Goal: Navigation & Orientation: Find specific page/section

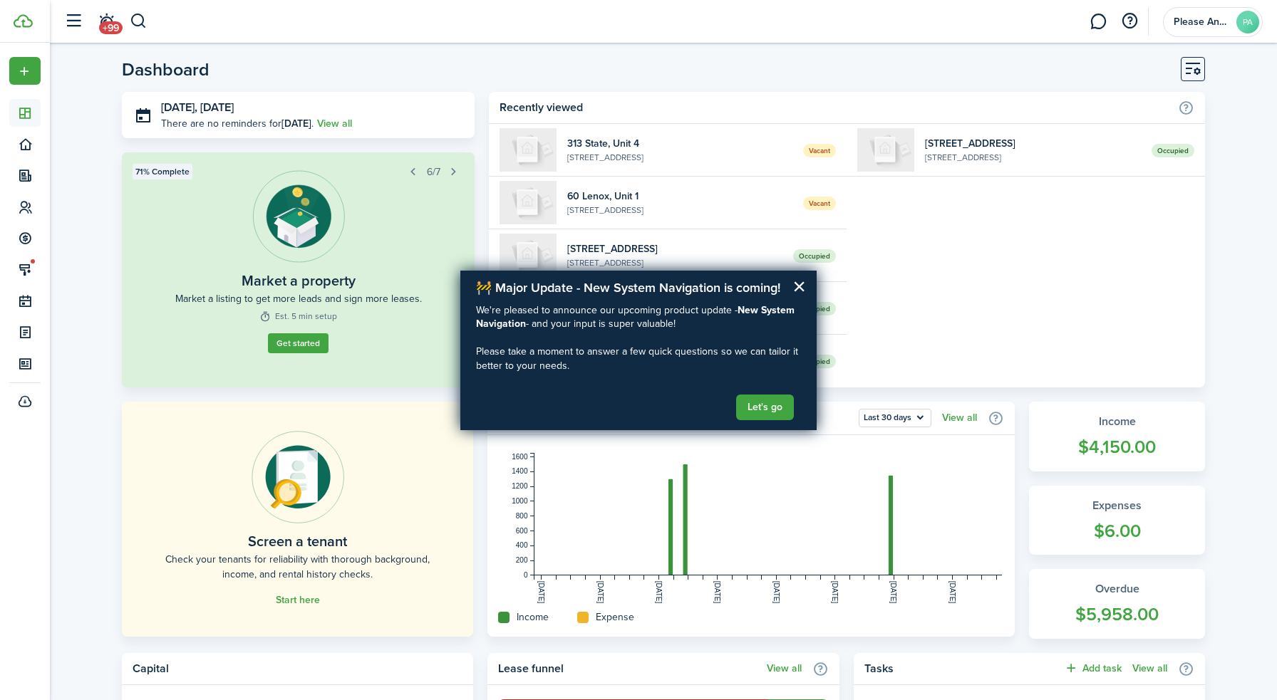
click at [753, 72] on header-page "Dashboard" at bounding box center [663, 74] width 1083 height 35
click at [799, 287] on button "×" at bounding box center [799, 286] width 14 height 23
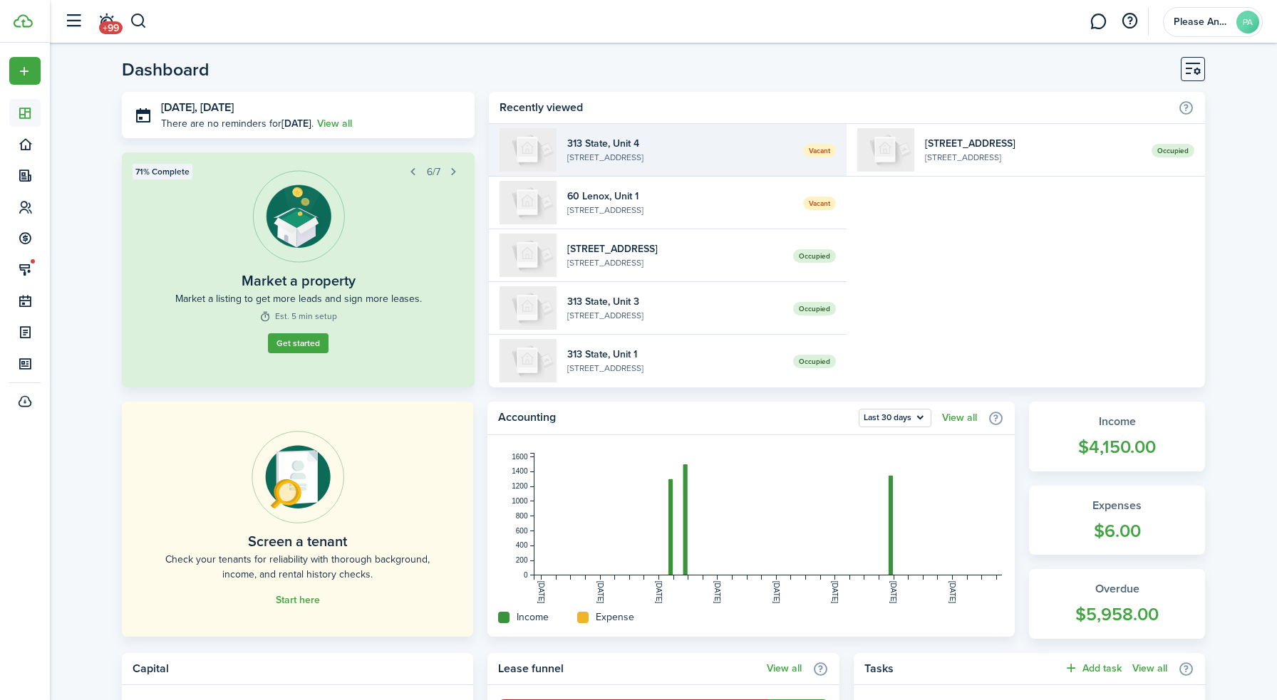
click at [601, 148] on widget-list-item-title "313 State, Unit 4" at bounding box center [680, 143] width 226 height 15
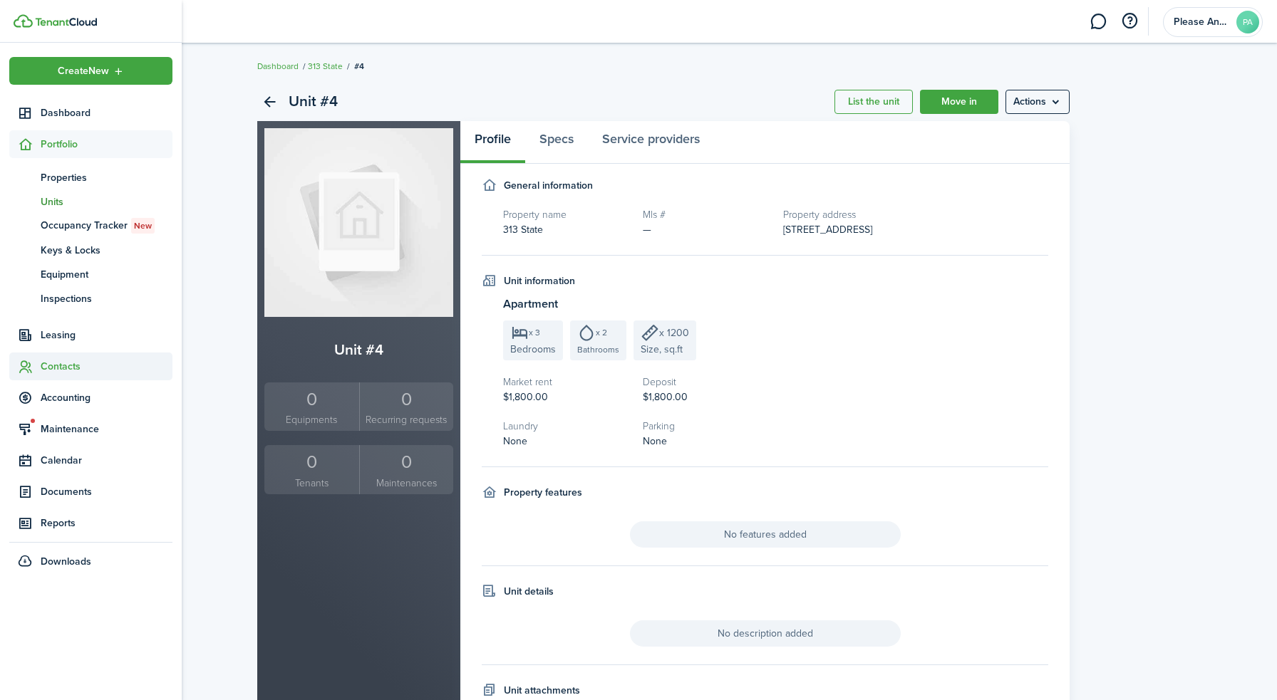
click at [56, 362] on span "Contacts" at bounding box center [107, 366] width 132 height 15
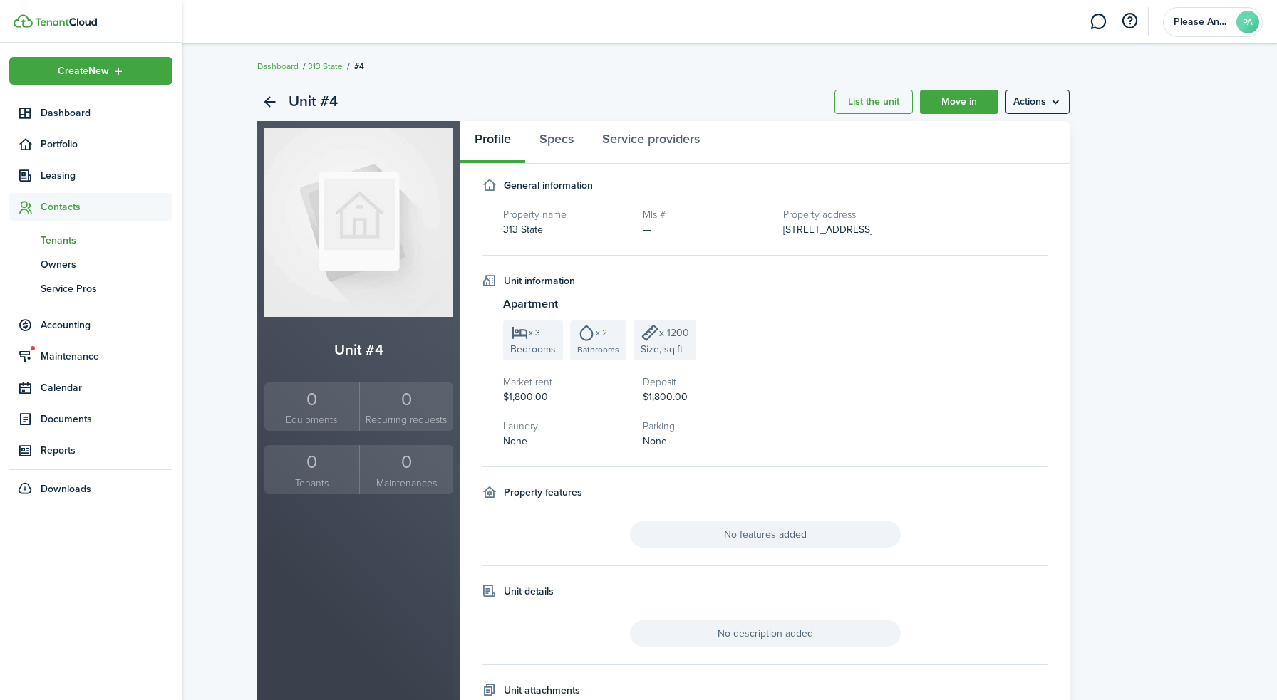
click at [53, 242] on span "Tenants" at bounding box center [107, 240] width 132 height 15
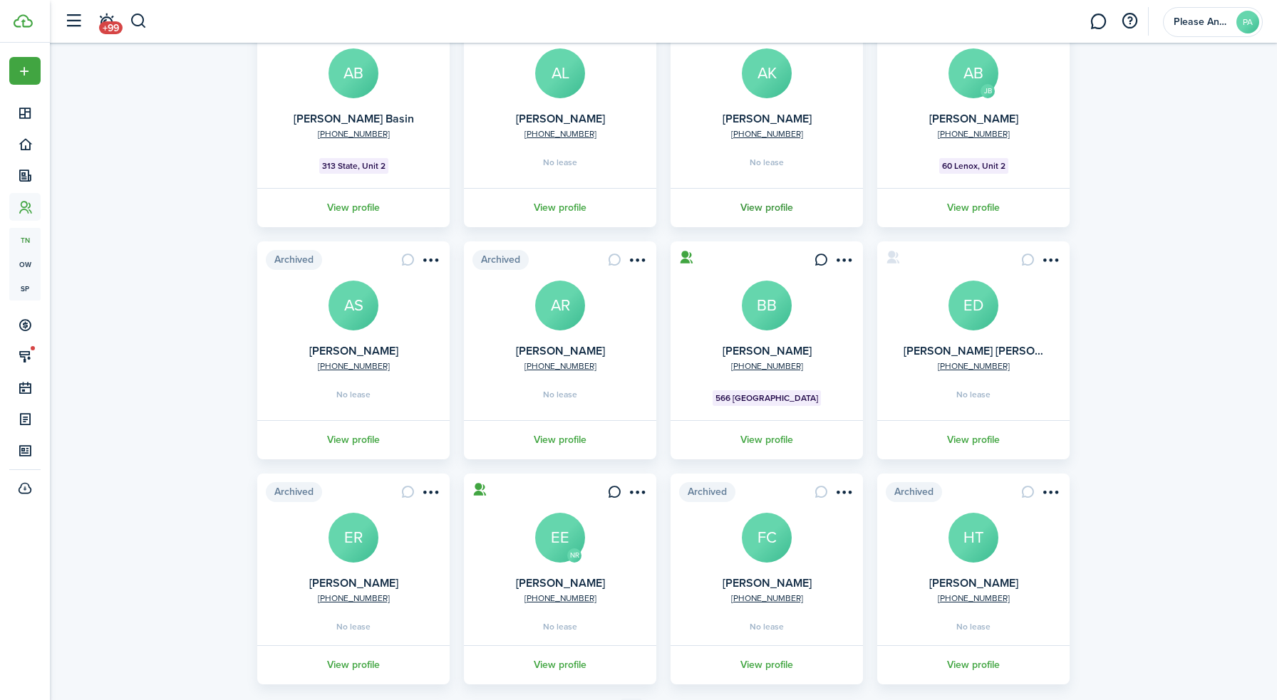
scroll to position [224, 0]
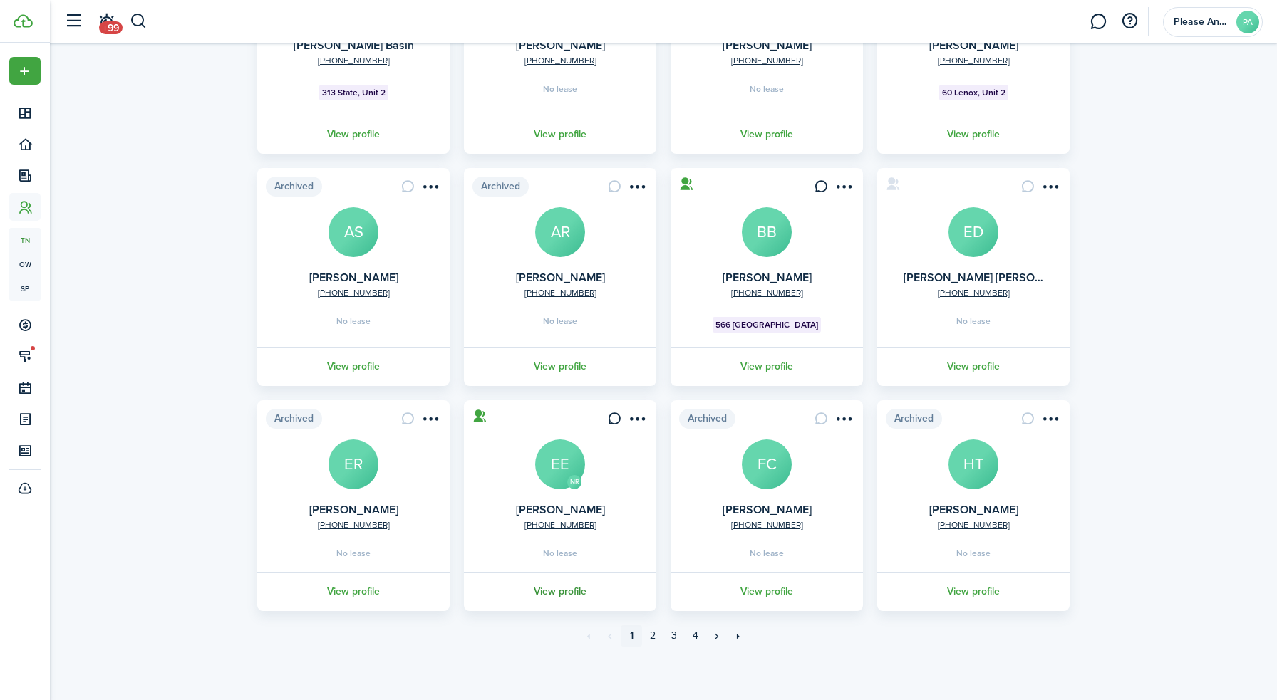
click at [564, 591] on link "View profile" at bounding box center [560, 591] width 197 height 39
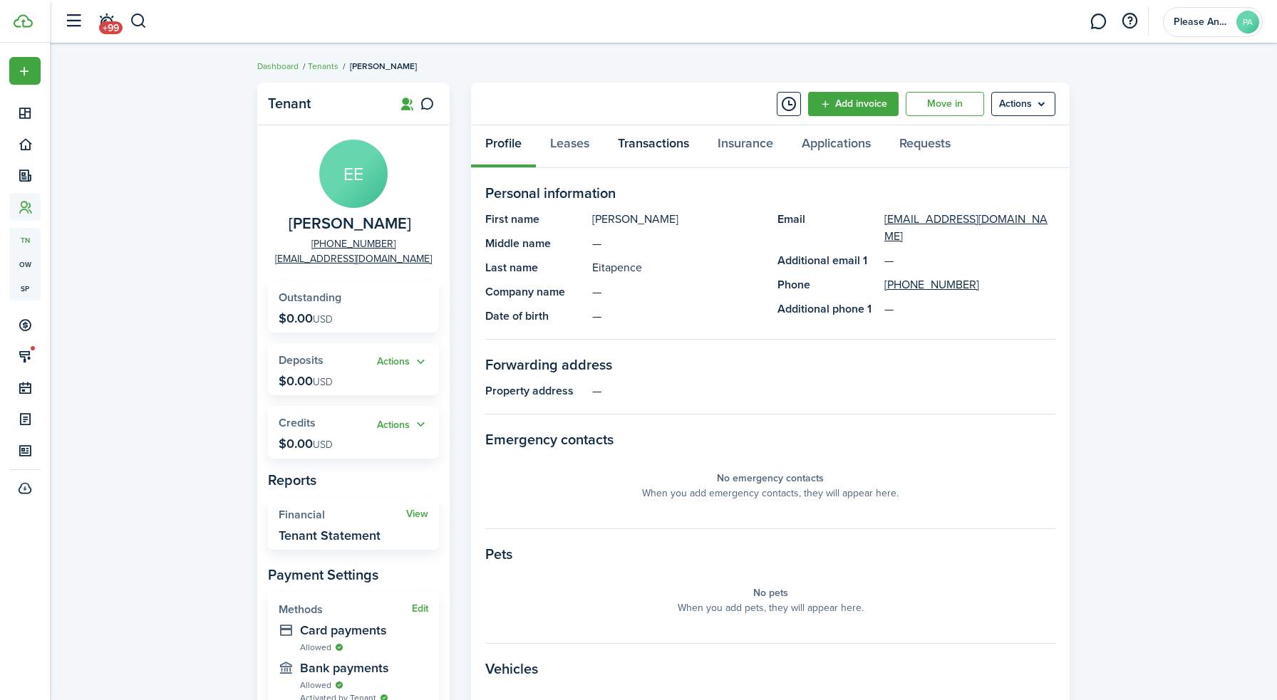
click at [657, 146] on link "Transactions" at bounding box center [654, 146] width 100 height 43
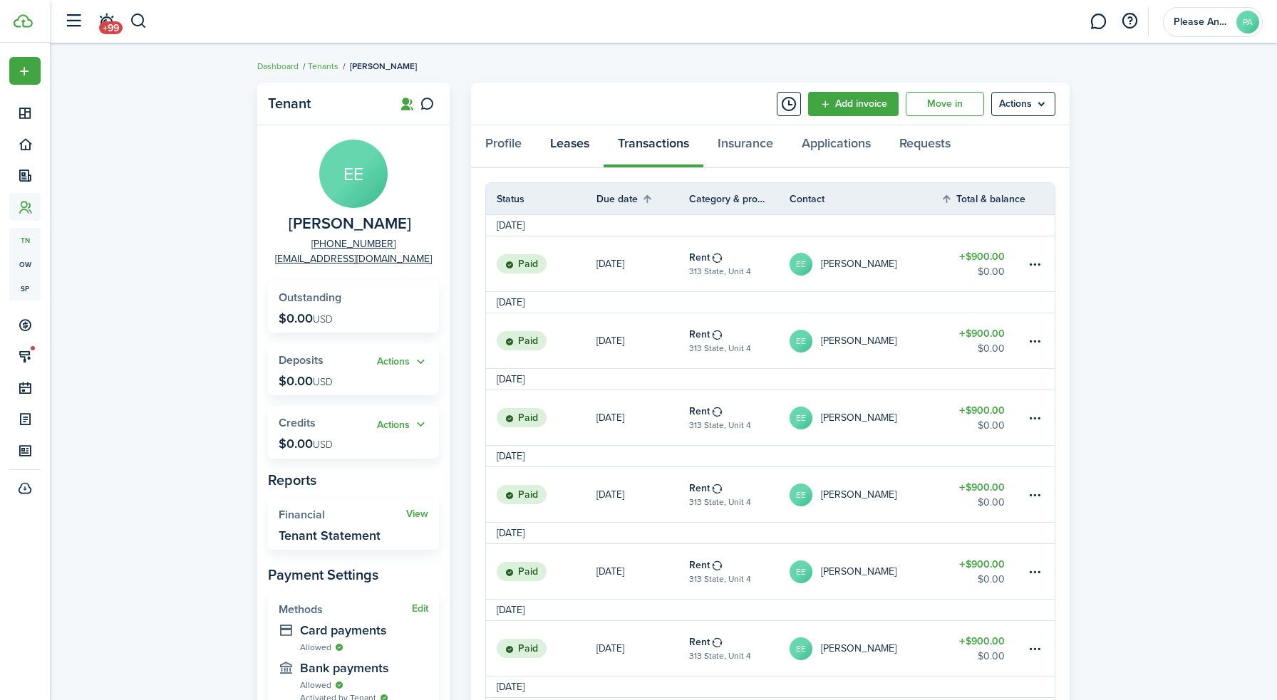
click at [567, 147] on link "Leases" at bounding box center [570, 146] width 68 height 43
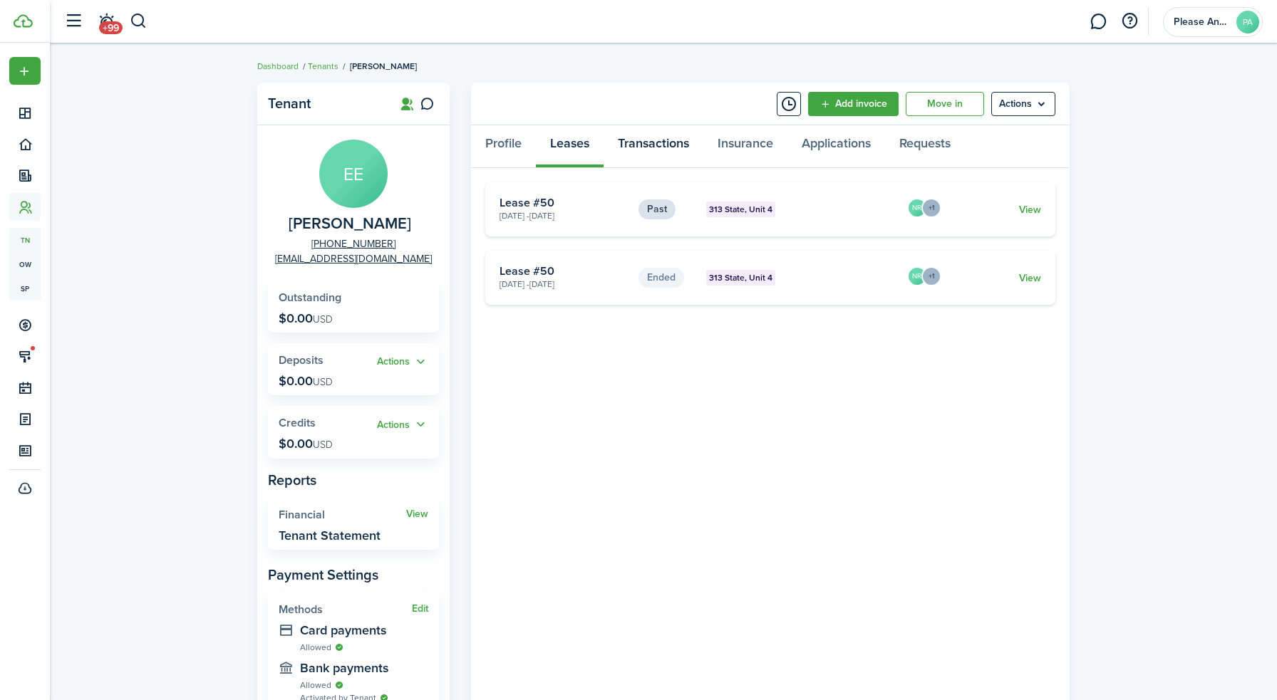
click at [646, 138] on link "Transactions" at bounding box center [654, 146] width 100 height 43
